Goal: Information Seeking & Learning: Check status

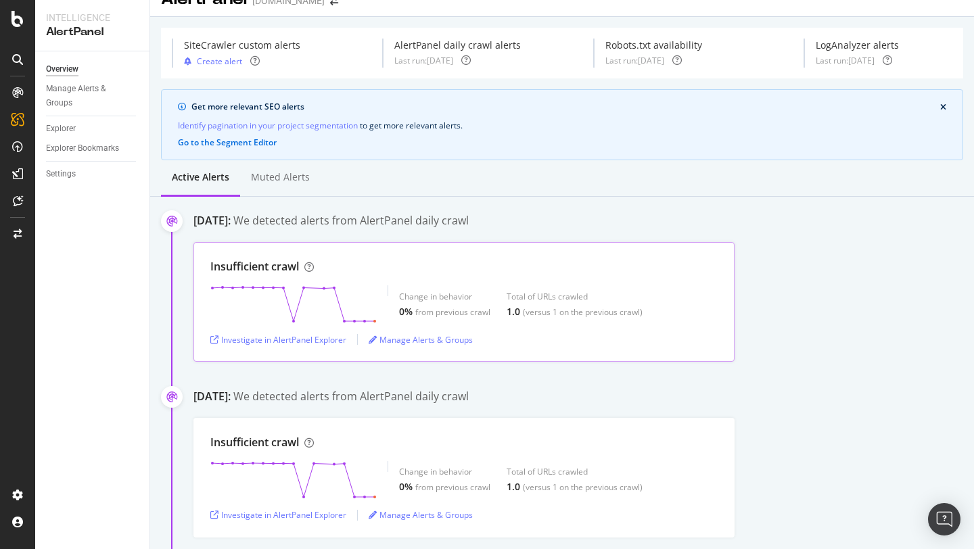
scroll to position [24, 0]
drag, startPoint x: 252, startPoint y: 223, endPoint x: 406, endPoint y: 221, distance: 153.6
click at [405, 221] on div "[DATE]: We detected alerts from AlertPanel daily crawl" at bounding box center [584, 221] width 781 height 18
drag, startPoint x: 417, startPoint y: 223, endPoint x: 466, endPoint y: 222, distance: 48.7
click at [466, 222] on div "We detected alerts from AlertPanel daily crawl" at bounding box center [350, 220] width 235 height 16
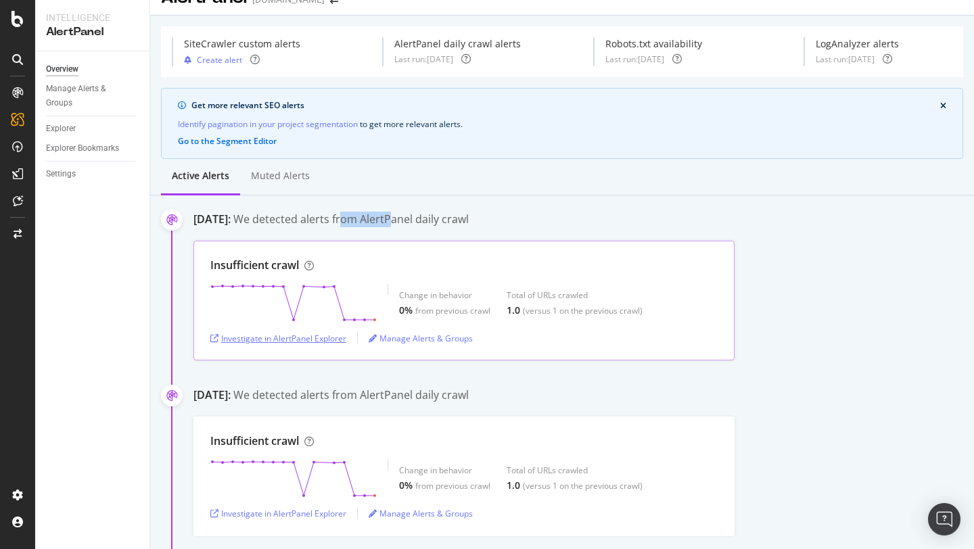
click at [302, 338] on div "Investigate in AlertPanel Explorer" at bounding box center [278, 339] width 136 height 12
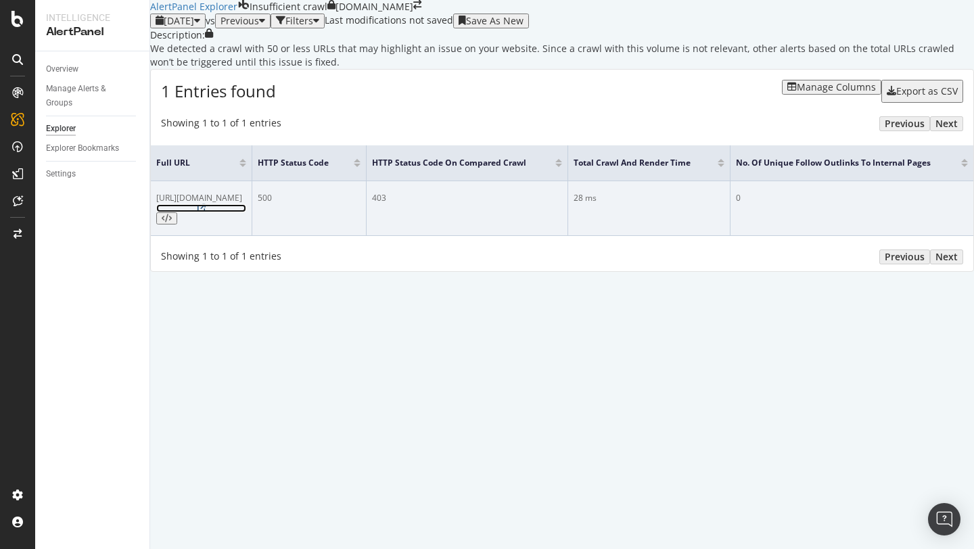
click at [206, 212] on icon at bounding box center [202, 208] width 8 height 8
